Goal: Transaction & Acquisition: Purchase product/service

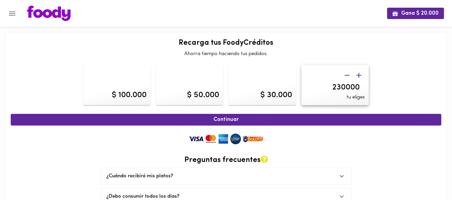
click at [360, 76] on icon "button" at bounding box center [358, 75] width 8 height 8
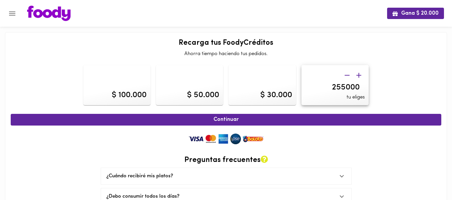
click at [360, 76] on icon "button" at bounding box center [358, 75] width 8 height 8
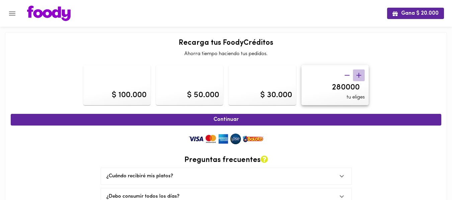
click at [360, 76] on icon "button" at bounding box center [358, 75] width 8 height 8
type input "300000"
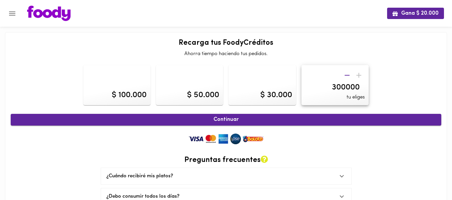
click at [223, 118] on span "Continuar" at bounding box center [226, 120] width 416 height 6
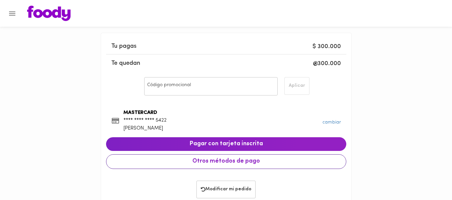
click at [232, 165] on span "Otros métodos de pago" at bounding box center [226, 161] width 229 height 7
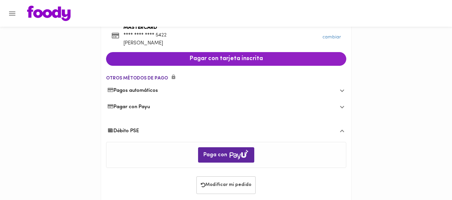
scroll to position [97, 0]
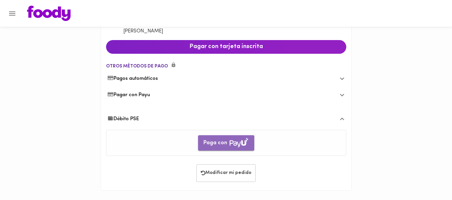
click at [224, 145] on span "Paga con" at bounding box center [225, 143] width 45 height 11
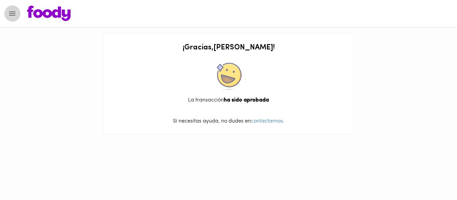
click at [12, 17] on icon "Menu" at bounding box center [12, 13] width 8 height 8
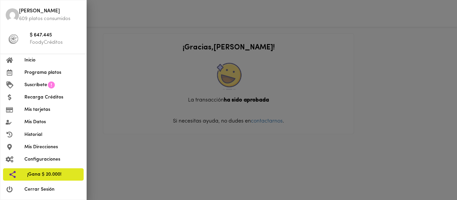
click at [303, 64] on div at bounding box center [228, 100] width 457 height 200
